Goal: Check status

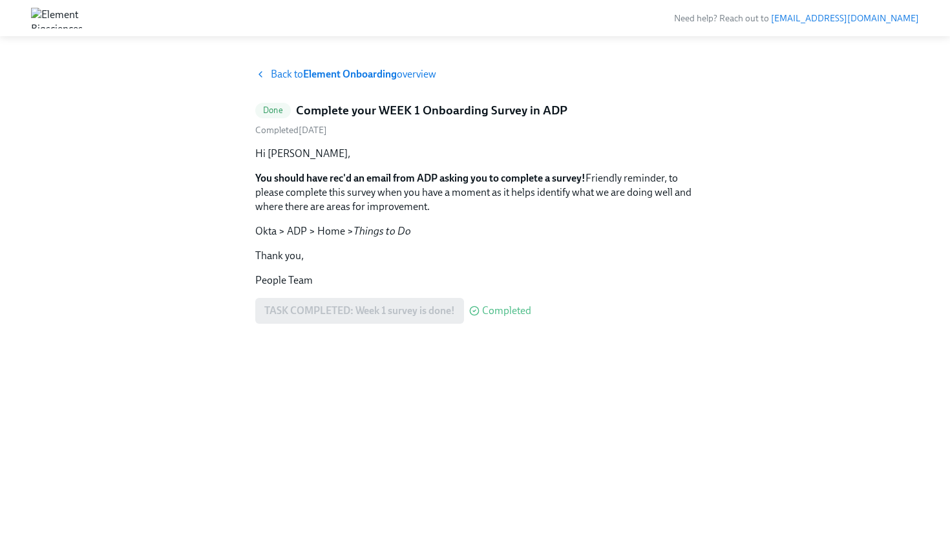
click at [365, 308] on div "TASK COMPLETED: Week 1 survey is done! Completed" at bounding box center [393, 311] width 276 height 26
click at [367, 76] on strong "Element Onboarding" at bounding box center [350, 74] width 94 height 12
